Goal: Information Seeking & Learning: Learn about a topic

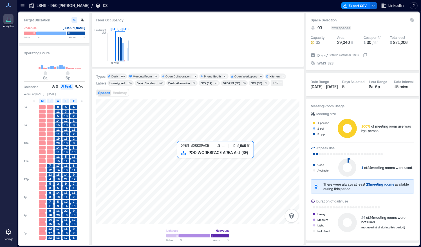
click at [219, 169] on div at bounding box center [197, 161] width 203 height 124
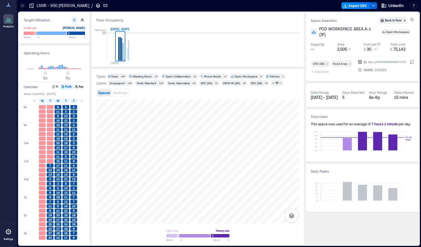
click at [24, 3] on icon at bounding box center [23, 6] width 6 height 6
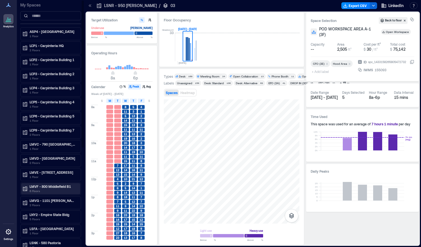
click at [43, 189] on p "6 Floors" at bounding box center [53, 191] width 47 height 5
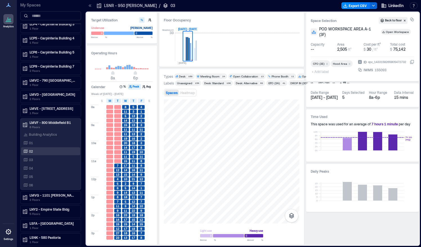
scroll to position [64, 0]
click at [39, 184] on div "06" at bounding box center [49, 185] width 55 height 6
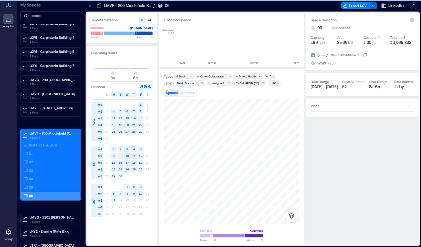
scroll to position [0, 1728]
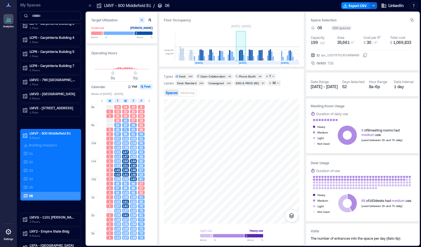
click at [241, 56] on rect at bounding box center [241, 55] width 1 height 11
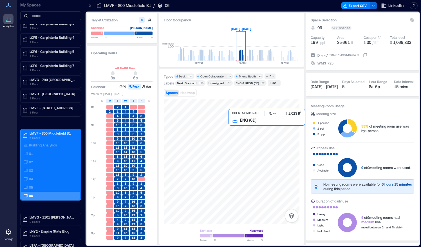
click at [269, 147] on div at bounding box center [232, 161] width 136 height 124
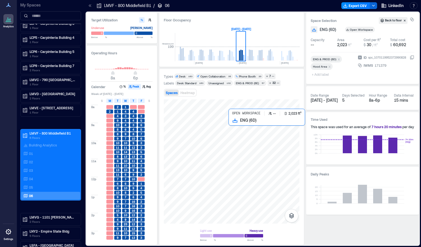
click at [239, 143] on div at bounding box center [232, 161] width 136 height 124
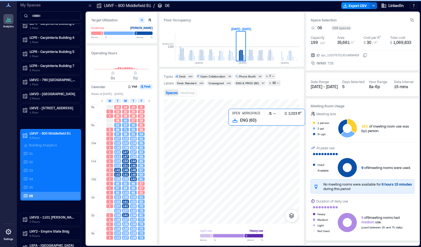
click at [239, 143] on div at bounding box center [232, 161] width 136 height 124
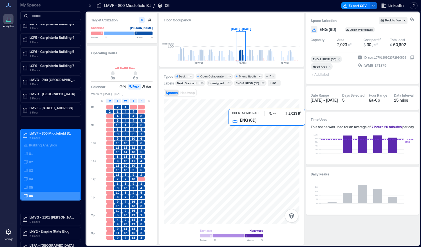
click at [251, 131] on div at bounding box center [232, 161] width 136 height 124
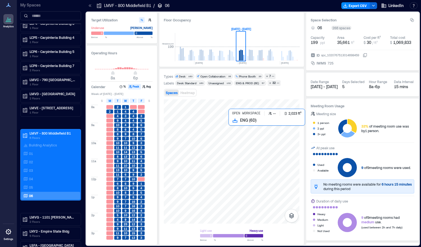
click at [237, 143] on div at bounding box center [232, 161] width 136 height 124
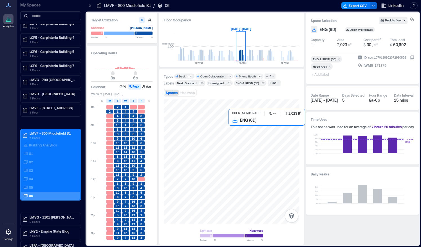
click at [238, 142] on div at bounding box center [232, 161] width 136 height 124
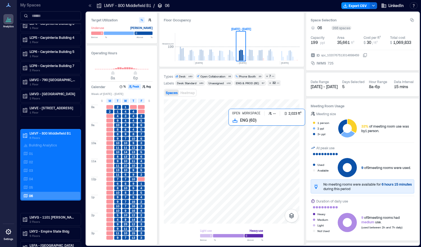
click at [239, 140] on div at bounding box center [232, 161] width 136 height 124
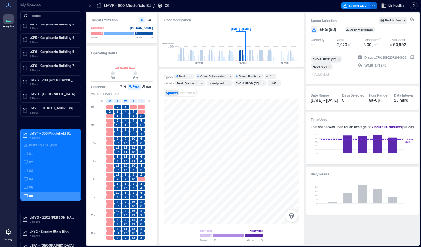
click at [117, 110] on span "1" at bounding box center [118, 112] width 2 height 4
click at [110, 99] on span "M" at bounding box center [110, 101] width 3 height 5
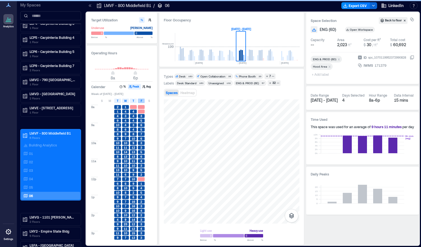
click at [143, 102] on div "F" at bounding box center [141, 101] width 7 height 5
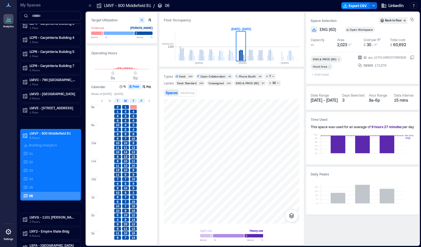
click at [141, 100] on span "F" at bounding box center [141, 101] width 1 height 5
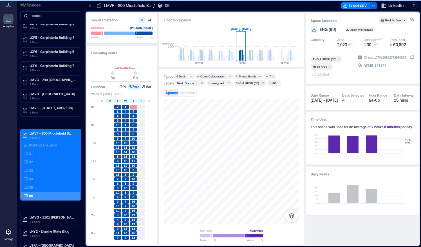
click at [110, 103] on span "M" at bounding box center [110, 101] width 3 height 5
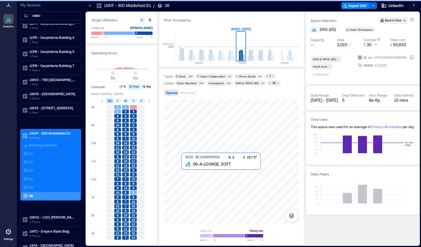
click at [109, 102] on span "M" at bounding box center [110, 101] width 3 height 5
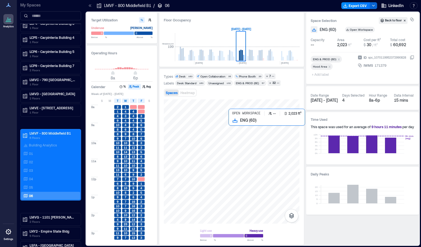
click at [240, 139] on div at bounding box center [232, 161] width 136 height 124
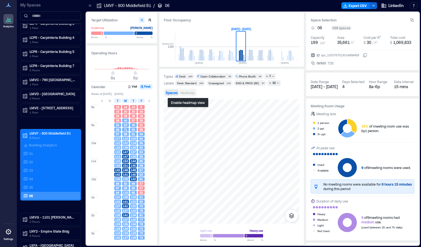
click at [190, 93] on span "Heatmap" at bounding box center [188, 93] width 14 height 4
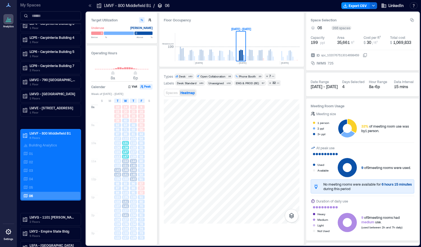
click at [125, 146] on span "139" at bounding box center [125, 148] width 5 height 4
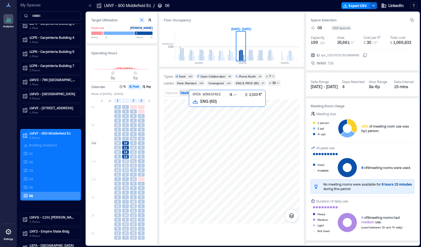
click at [212, 152] on div at bounding box center [232, 161] width 136 height 124
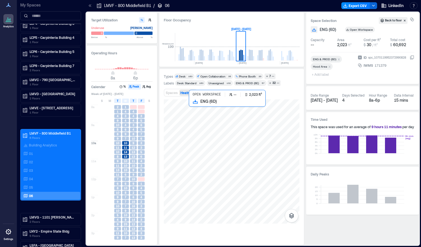
click at [241, 124] on div at bounding box center [232, 161] width 136 height 124
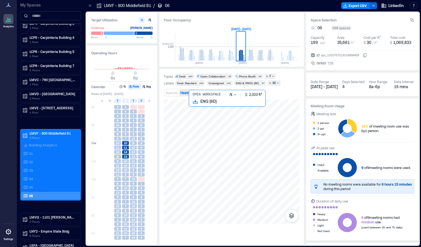
click at [214, 154] on div at bounding box center [232, 161] width 136 height 124
